Goal: Communication & Community: Answer question/provide support

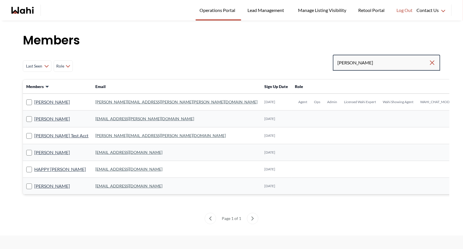
drag, startPoint x: 366, startPoint y: 64, endPoint x: 318, endPoint y: 62, distance: 47.7
click at [318, 62] on div "Last Seen Less day than 1 day ago 1 day ago - 3 days ago 3 days ago - 1 week ag…" at bounding box center [231, 66] width 417 height 23
type input "barbara funt"
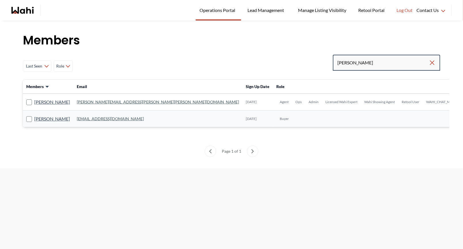
drag, startPoint x: 371, startPoint y: 60, endPoint x: 324, endPoint y: 59, distance: 47.7
click at [324, 59] on div "Last Seen Less day than 1 day ago 1 day ago - 3 days ago 3 days ago - 1 week ag…" at bounding box center [231, 66] width 417 height 23
click at [90, 101] on link "barb.funt@wahi.com" at bounding box center [158, 102] width 162 height 5
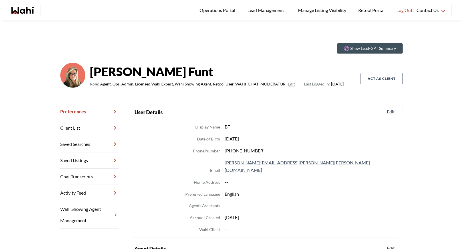
click at [86, 179] on link "Chat Transcripts" at bounding box center [89, 177] width 58 height 16
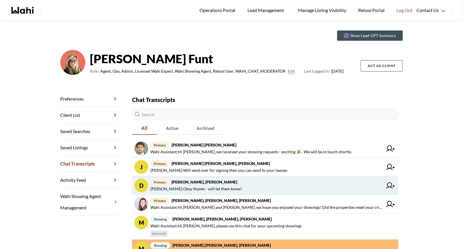
scroll to position [15, 0]
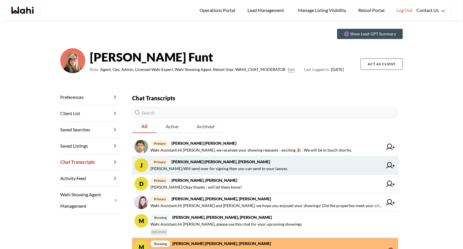
click at [250, 163] on span "primary Jeremy Tod, Barbara" at bounding box center [266, 162] width 232 height 7
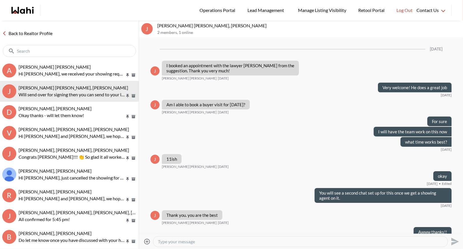
scroll to position [396, 0]
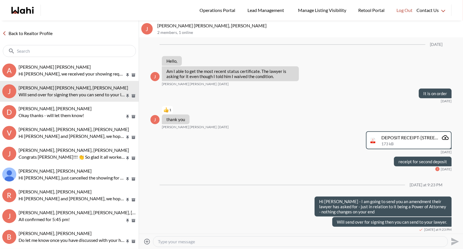
click at [203, 241] on textarea "Type your message" at bounding box center [300, 242] width 285 height 6
type textarea "I emailed you the amendment for your records."
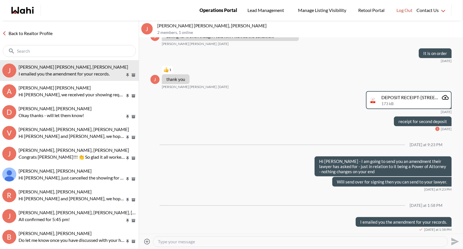
click at [224, 8] on span "Operations Portal" at bounding box center [219, 10] width 38 height 7
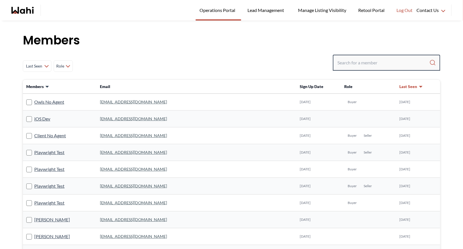
click at [355, 60] on input "Search input" at bounding box center [383, 63] width 92 height 10
type input "[PERSON_NAME] [PERSON_NAME]"
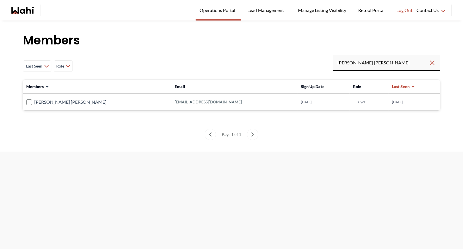
click at [175, 102] on link "[EMAIL_ADDRESS][DOMAIN_NAME]" at bounding box center [208, 102] width 67 height 5
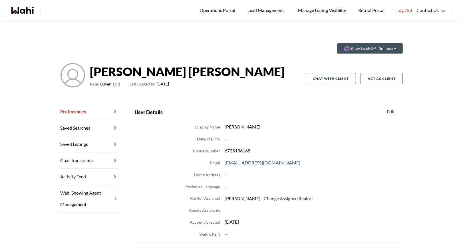
click at [86, 191] on link "Wahi Showing Agent Management" at bounding box center [89, 199] width 58 height 28
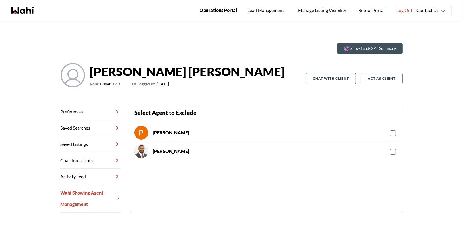
click at [212, 8] on span "Operations Portal" at bounding box center [219, 10] width 38 height 7
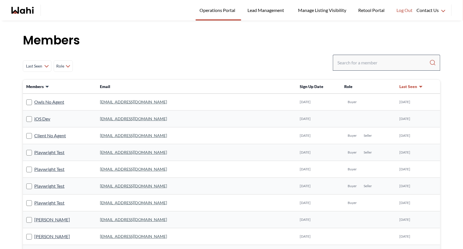
click at [359, 69] on div at bounding box center [386, 63] width 107 height 16
click at [358, 66] on input "Search input" at bounding box center [383, 63] width 92 height 10
type input "jack burk"
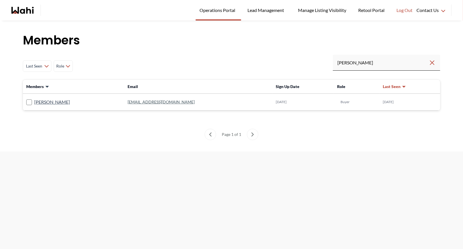
click at [136, 101] on link "jackburkegaffney@gmail.com" at bounding box center [161, 102] width 67 height 5
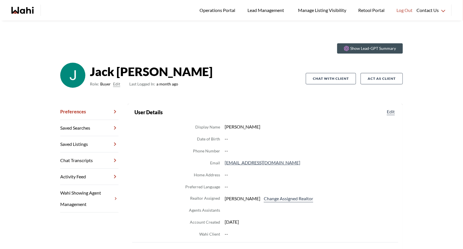
click at [82, 161] on link "Chat Transcripts" at bounding box center [89, 161] width 58 height 16
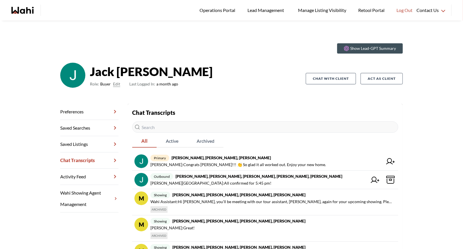
click at [91, 191] on link "Wahi Showing Agent Management" at bounding box center [89, 199] width 58 height 28
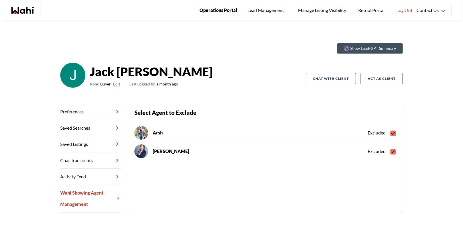
click at [210, 9] on span "Operations Portal" at bounding box center [219, 10] width 38 height 7
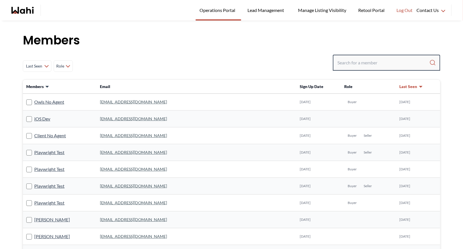
click at [351, 63] on input "Search input" at bounding box center [383, 63] width 92 height 10
click at [350, 65] on input "Search input" at bounding box center [383, 63] width 92 height 10
click at [306, 56] on div "Last Seen Less day than 1 day ago 1 day ago - 3 days ago 3 days ago - 1 week ag…" at bounding box center [231, 66] width 417 height 23
click at [371, 65] on input "Search input" at bounding box center [383, 63] width 92 height 10
type input "a"
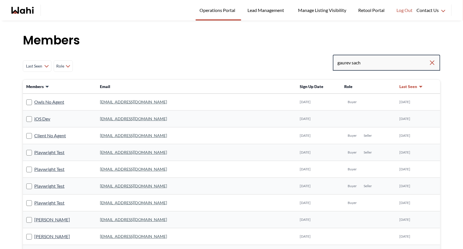
type input "gaurev sach"
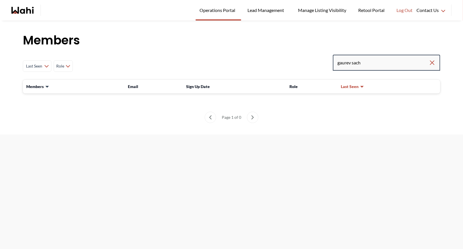
click at [347, 64] on input "gaurev sach" at bounding box center [382, 63] width 91 height 10
click at [382, 64] on input "gaurav sach" at bounding box center [382, 63] width 91 height 10
type input "gaurav sach"
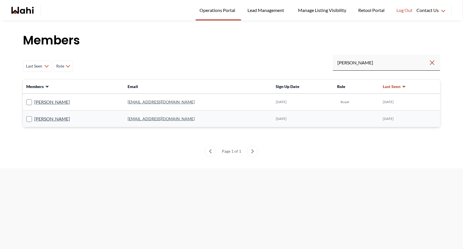
click at [162, 103] on link "gaurav_chd37@yahoo.com" at bounding box center [161, 102] width 67 height 5
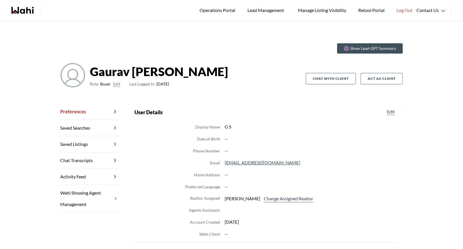
click at [92, 191] on link "Wahi Showing Agent Management" at bounding box center [89, 199] width 58 height 28
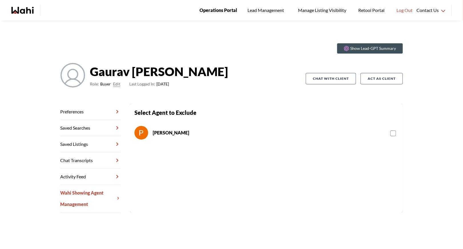
click at [222, 11] on span "Operations Portal" at bounding box center [219, 10] width 38 height 7
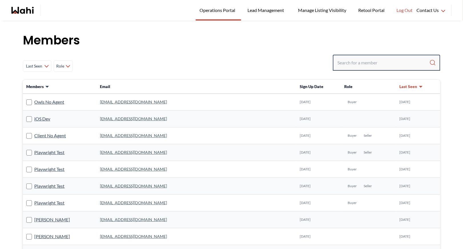
click at [353, 62] on input "Search input" at bounding box center [383, 63] width 92 height 10
type input "khalid alvi"
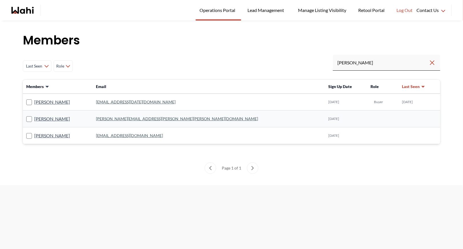
click at [148, 101] on link "khalid.re.apr18@gmail.com" at bounding box center [136, 102] width 80 height 5
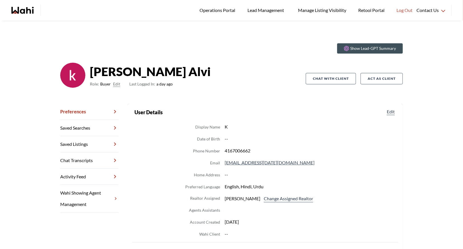
click at [94, 191] on link "Wahi Showing Agent Management" at bounding box center [89, 199] width 58 height 28
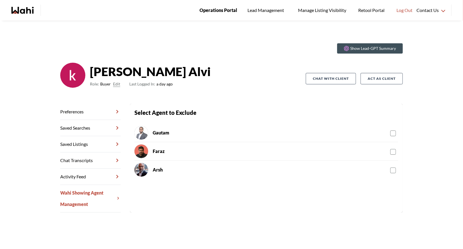
click at [211, 8] on span "Operations Portal" at bounding box center [219, 10] width 38 height 7
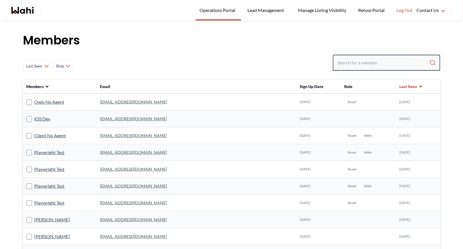
click at [354, 62] on input "Search input" at bounding box center [383, 63] width 92 height 10
type input "arsh sahni"
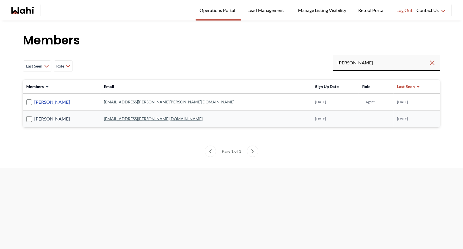
click at [49, 102] on link "Arsh Sahni" at bounding box center [52, 101] width 36 height 7
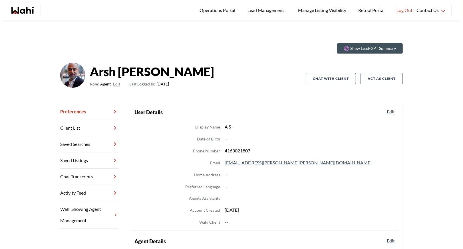
click at [116, 84] on button "Edit" at bounding box center [116, 84] width 7 height 7
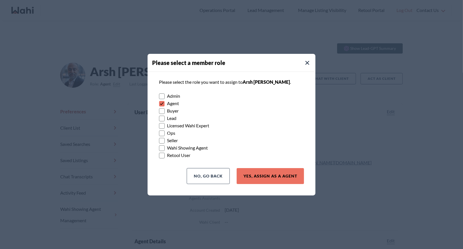
click at [164, 104] on rect at bounding box center [161, 103] width 5 height 5
click at [159, 104] on input "Agent" at bounding box center [159, 102] width 0 height 4
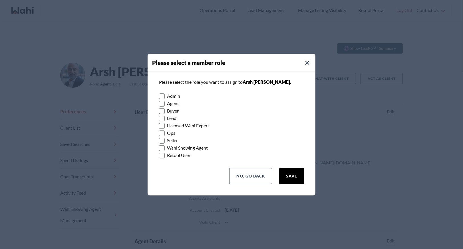
click at [289, 176] on button "Save" at bounding box center [291, 176] width 25 height 16
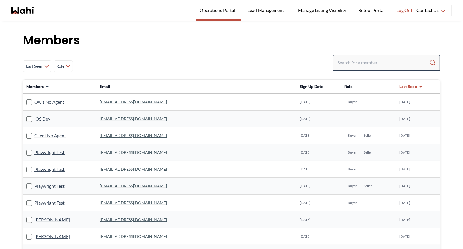
click at [381, 63] on input "Search input" at bounding box center [383, 63] width 92 height 10
type input "arsh sahni"
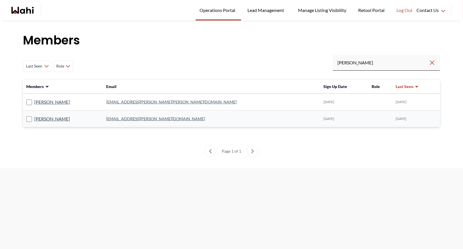
click at [137, 120] on link "arsh.sahni@gmail.com" at bounding box center [155, 118] width 99 height 5
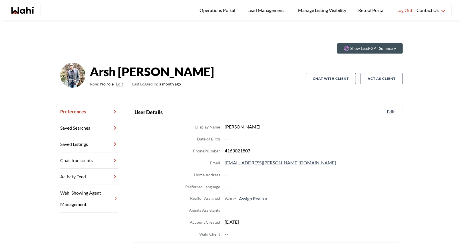
click at [92, 196] on link "Wahi Showing Agent Management" at bounding box center [89, 199] width 58 height 28
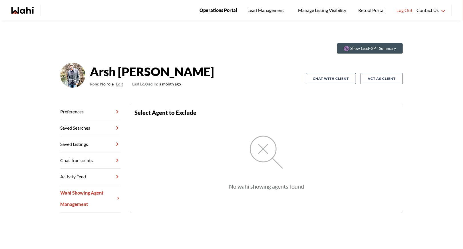
click at [217, 11] on span "Operations Portal" at bounding box center [219, 10] width 38 height 7
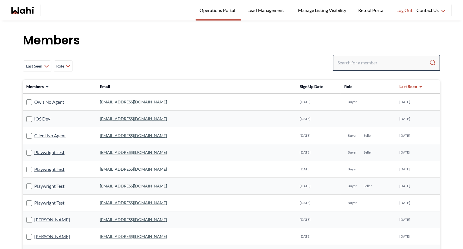
click at [359, 60] on input "Search input" at bounding box center [383, 63] width 92 height 10
type input "[PERSON_NAME]"
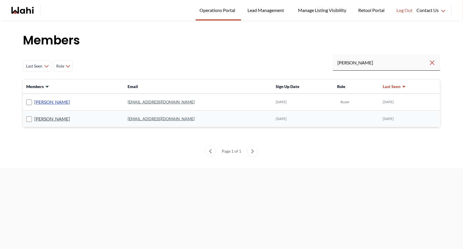
click at [53, 101] on link "[PERSON_NAME]" at bounding box center [52, 101] width 36 height 7
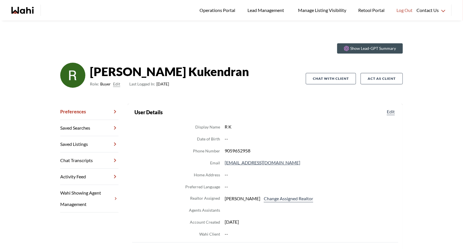
click at [78, 192] on link "Wahi Showing Agent Management" at bounding box center [89, 199] width 58 height 28
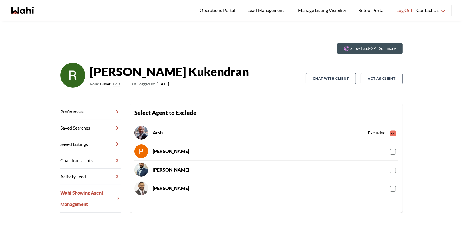
click at [395, 189] on rect at bounding box center [393, 189] width 5 height 5
click at [390, 189] on input "checkbox" at bounding box center [390, 187] width 0 height 4
click at [216, 7] on span "Operations Portal" at bounding box center [219, 10] width 38 height 7
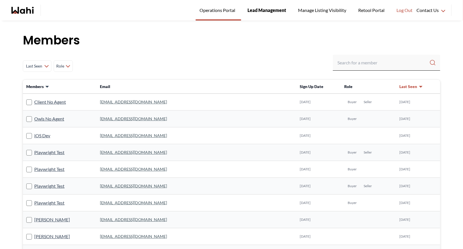
click at [261, 11] on span "Lead Management" at bounding box center [266, 10] width 39 height 7
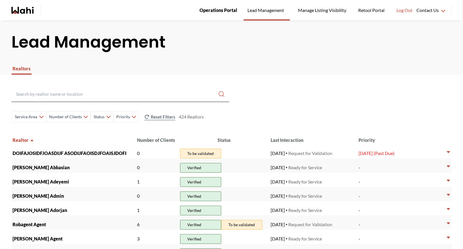
click at [208, 5] on link "Operations Portal" at bounding box center [219, 10] width 46 height 21
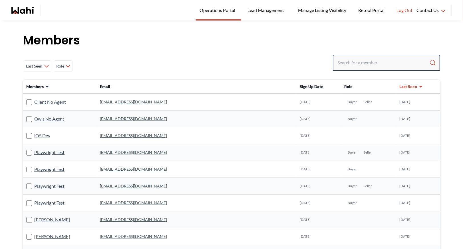
click at [349, 65] on input "Search input" at bounding box center [383, 63] width 92 height 10
type input "ryck"
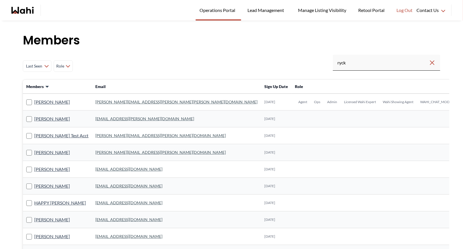
click at [108, 101] on link "[PERSON_NAME][EMAIL_ADDRESS][PERSON_NAME][PERSON_NAME][DOMAIN_NAME]" at bounding box center [176, 102] width 162 height 5
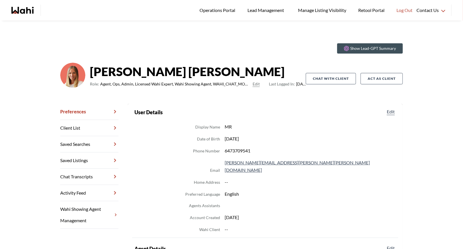
click at [90, 180] on link "Chat Transcripts" at bounding box center [89, 177] width 58 height 16
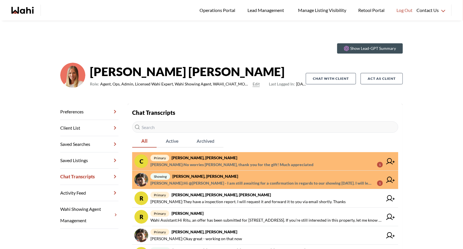
click at [194, 158] on strong "[PERSON_NAME], [PERSON_NAME]" at bounding box center [205, 158] width 66 height 5
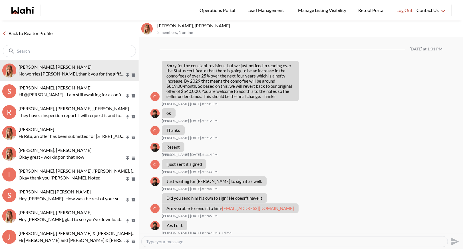
scroll to position [302, 0]
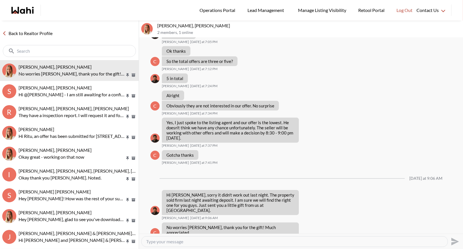
click at [35, 33] on link "Back to Realtor Profile" at bounding box center [27, 33] width 55 height 7
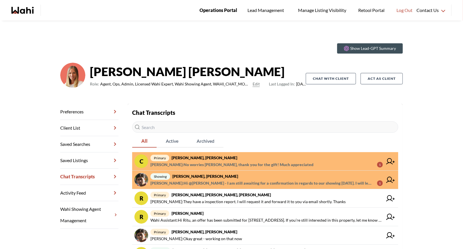
click at [212, 10] on span "Operations Portal" at bounding box center [219, 10] width 38 height 7
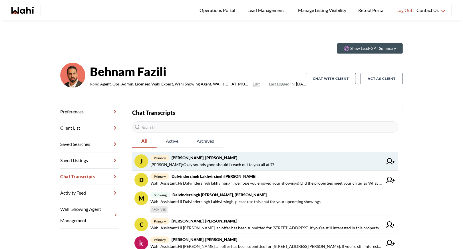
click at [228, 158] on span "primary [PERSON_NAME], [PERSON_NAME]" at bounding box center [266, 158] width 232 height 7
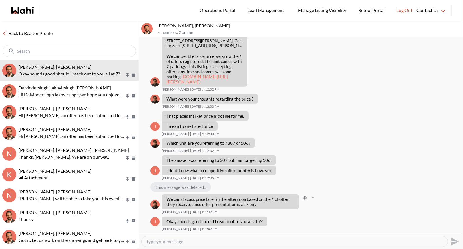
scroll to position [509, 0]
click at [47, 31] on link "Back to Realtor Profile" at bounding box center [27, 33] width 55 height 7
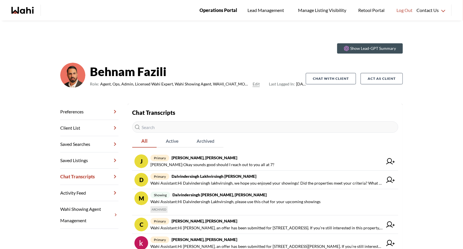
click at [218, 3] on link "Operations Portal" at bounding box center [219, 10] width 46 height 21
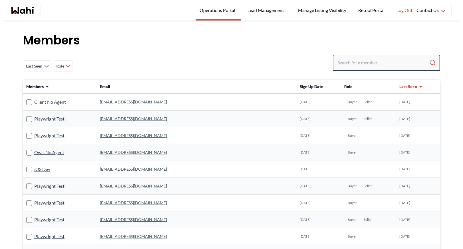
click at [355, 66] on input "Search input" at bounding box center [383, 63] width 92 height 10
type input "[PERSON_NAME]"
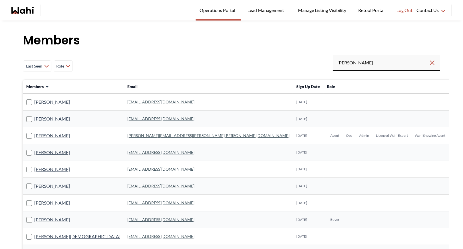
click at [127, 134] on link "[PERSON_NAME][EMAIL_ADDRESS][PERSON_NAME][PERSON_NAME][DOMAIN_NAME]" at bounding box center [208, 135] width 162 height 5
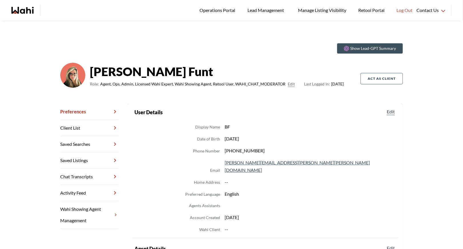
click at [84, 174] on link "Chat Transcripts" at bounding box center [89, 177] width 58 height 16
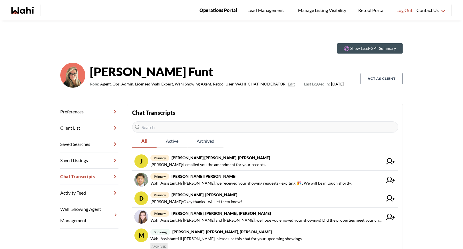
click at [229, 11] on span "Operations Portal" at bounding box center [219, 10] width 38 height 7
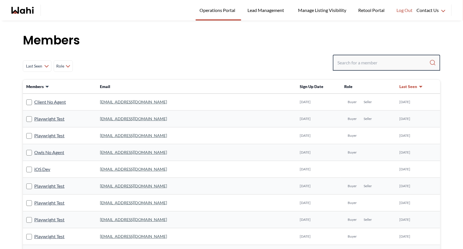
click at [360, 64] on input "Search input" at bounding box center [383, 63] width 92 height 10
type input "behnam"
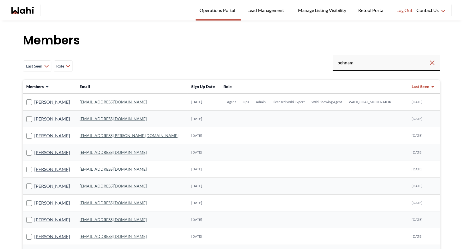
click at [118, 101] on link "behnam.fazili@wahi.com" at bounding box center [113, 102] width 67 height 5
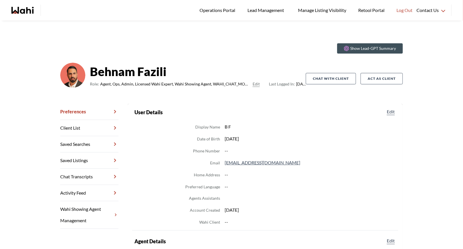
click at [85, 178] on link "Chat Transcripts" at bounding box center [89, 177] width 58 height 16
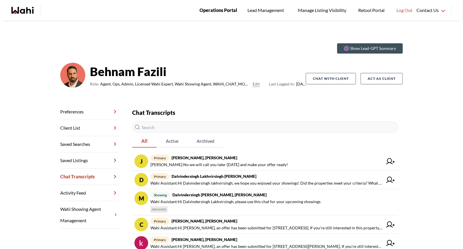
click at [228, 13] on span "Operations Portal" at bounding box center [219, 10] width 38 height 7
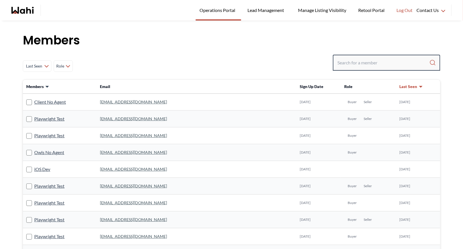
click at [357, 61] on input "Search input" at bounding box center [383, 63] width 92 height 10
type input "b"
type input "[PERSON_NAME]"
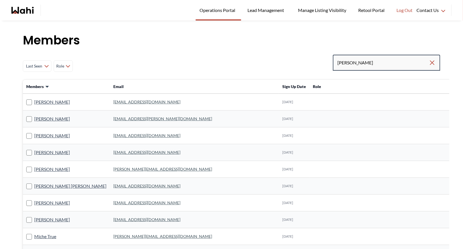
click at [365, 65] on input "[PERSON_NAME]" at bounding box center [382, 63] width 91 height 10
type input "[PERSON_NAME]"
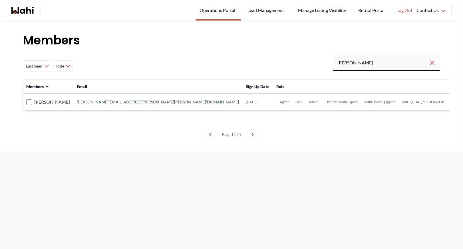
click at [116, 98] on td "[PERSON_NAME][EMAIL_ADDRESS][PERSON_NAME][PERSON_NAME][DOMAIN_NAME]" at bounding box center [157, 102] width 169 height 17
click at [114, 102] on link "[PERSON_NAME][EMAIL_ADDRESS][PERSON_NAME][PERSON_NAME][DOMAIN_NAME]" at bounding box center [158, 102] width 162 height 5
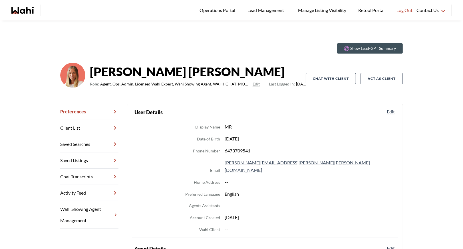
click at [80, 171] on link "Chat Transcripts" at bounding box center [89, 177] width 58 height 16
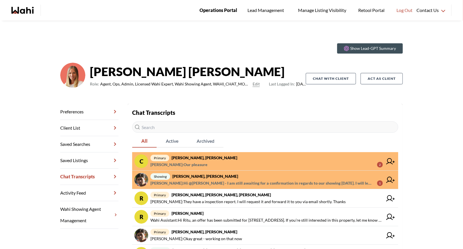
click at [218, 15] on link "Operations Portal" at bounding box center [219, 10] width 46 height 21
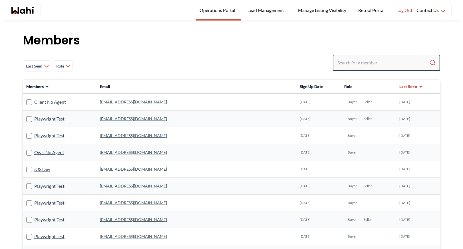
click at [347, 67] on input "Search input" at bounding box center [383, 63] width 92 height 10
type input "faraz"
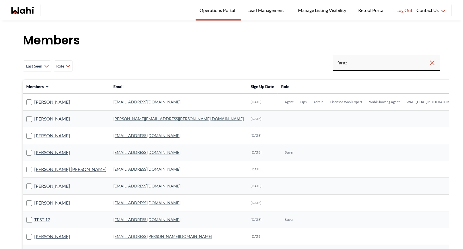
click at [126, 102] on link "[EMAIL_ADDRESS][DOMAIN_NAME]" at bounding box center [146, 102] width 67 height 5
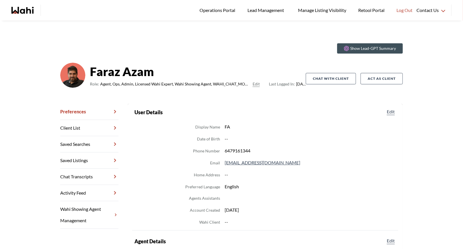
click at [81, 177] on link "Chat Transcripts" at bounding box center [89, 177] width 58 height 16
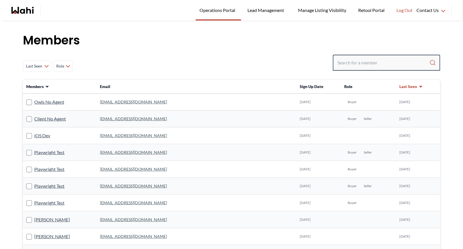
click at [359, 66] on input "Search input" at bounding box center [383, 63] width 92 height 10
type input "[PERSON_NAME]"
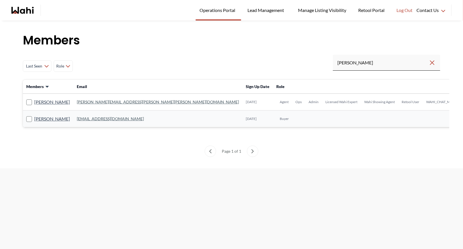
click at [104, 103] on link "[PERSON_NAME][EMAIL_ADDRESS][PERSON_NAME][PERSON_NAME][DOMAIN_NAME]" at bounding box center [158, 102] width 162 height 5
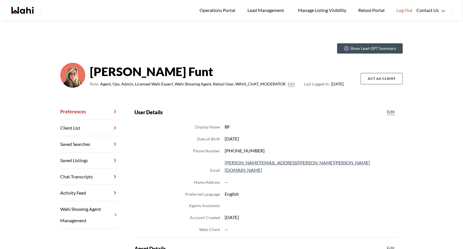
click at [91, 180] on link "Chat Transcripts" at bounding box center [89, 177] width 58 height 16
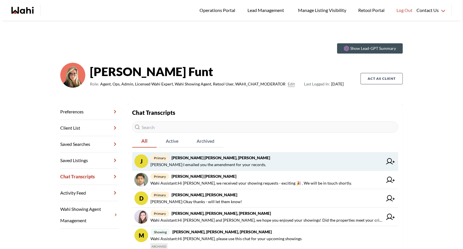
click at [261, 162] on span "[PERSON_NAME] : I emailed you the amendment for your records." at bounding box center [266, 165] width 232 height 7
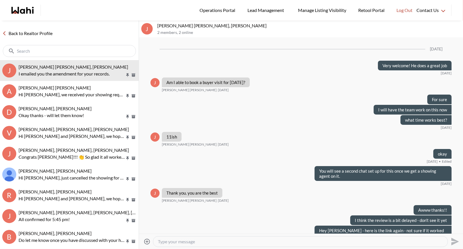
scroll to position [414, 0]
